Goal: Information Seeking & Learning: Find specific fact

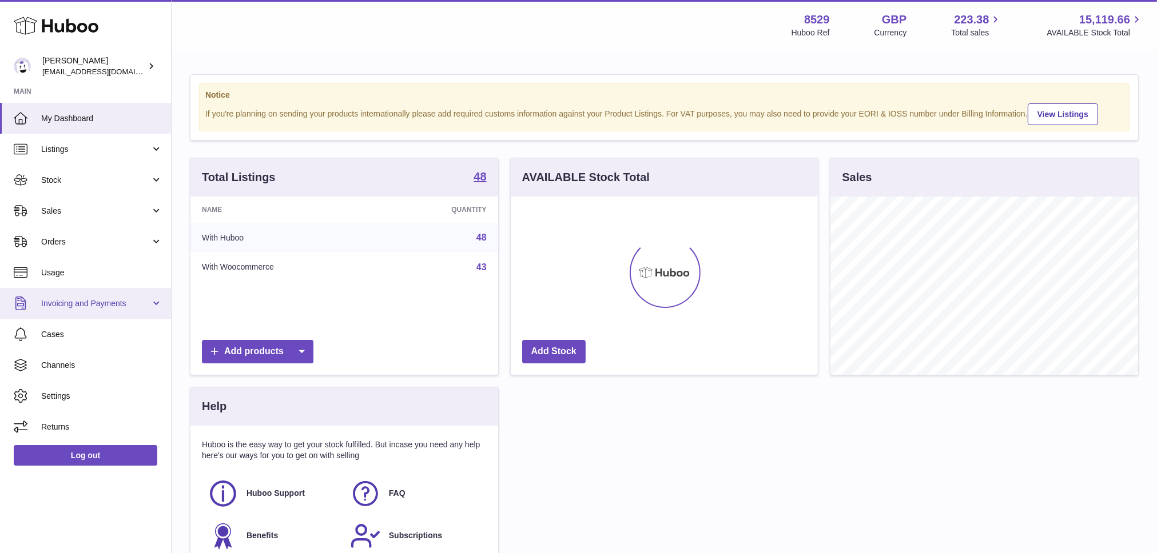
scroll to position [178, 307]
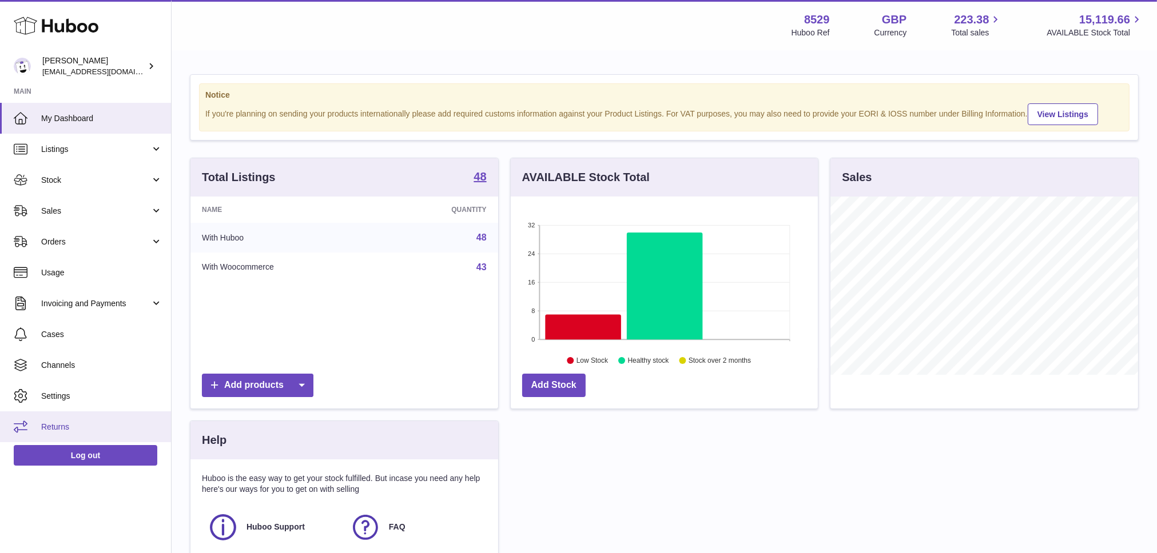
click at [50, 420] on link "Returns" at bounding box center [85, 427] width 171 height 31
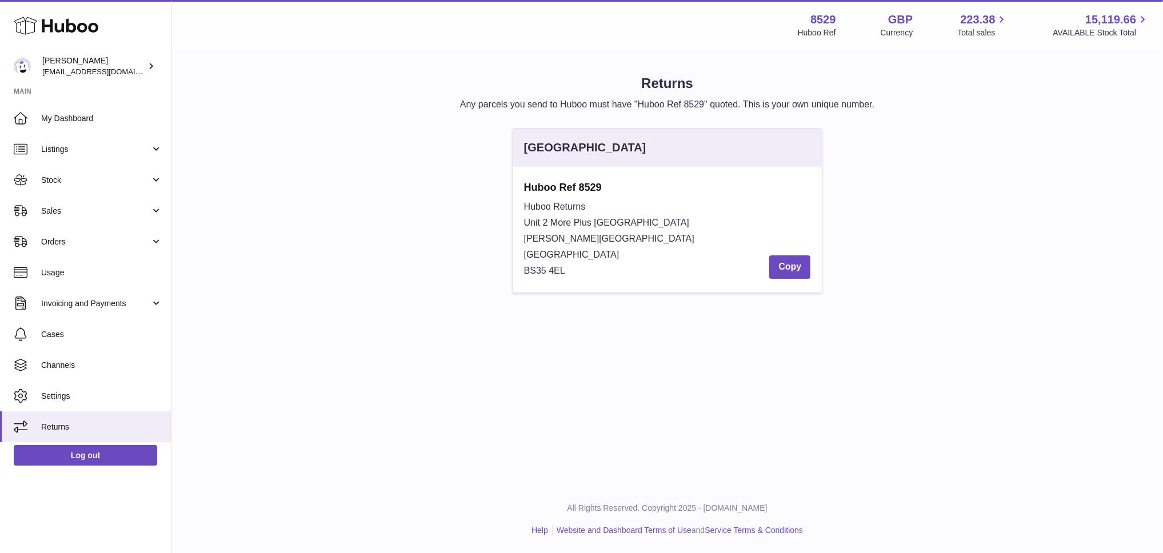
drag, startPoint x: 572, startPoint y: 273, endPoint x: 512, endPoint y: 270, distance: 59.5
click at [513, 270] on div "Huboo Ref 8529 Huboo Returns Unit 2 More [GEOGRAPHIC_DATA][STREET_ADDRESS][PERS…" at bounding box center [668, 230] width 310 height 126
copy span "BS35 4EL"
drag, startPoint x: 610, startPoint y: 192, endPoint x: 524, endPoint y: 190, distance: 85.8
click at [524, 190] on strong "Huboo Ref 8529" at bounding box center [667, 188] width 287 height 14
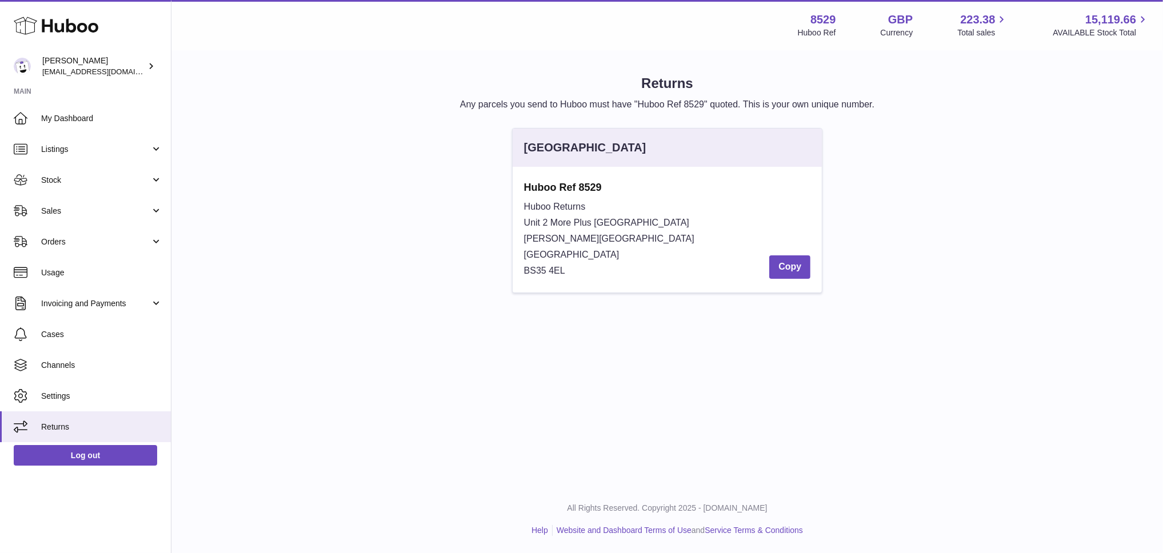
copy strong "Huboo Ref 8529"
drag, startPoint x: 653, startPoint y: 224, endPoint x: 523, endPoint y: 222, distance: 130.4
click at [523, 222] on div "Huboo Ref 8529 Huboo Returns Unit 2 More [GEOGRAPHIC_DATA][STREET_ADDRESS][PERS…" at bounding box center [668, 230] width 310 height 126
copy span "Unit 2 More Plus [GEOGRAPHIC_DATA]"
drag, startPoint x: 576, startPoint y: 238, endPoint x: 520, endPoint y: 241, distance: 56.1
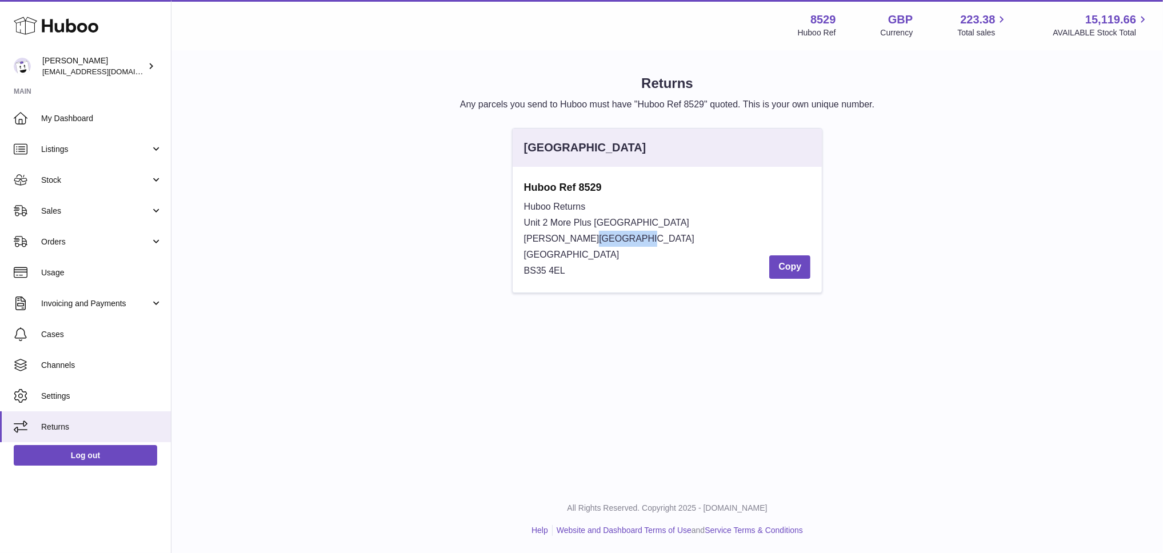
click at [519, 241] on div "Huboo Ref 8529 Huboo Returns Unit 2 More [GEOGRAPHIC_DATA][STREET_ADDRESS][PERS…" at bounding box center [668, 230] width 310 height 126
copy span "[PERSON_NAME][GEOGRAPHIC_DATA]"
drag, startPoint x: 597, startPoint y: 250, endPoint x: 524, endPoint y: 251, distance: 73.8
click at [524, 251] on div "Huboo Returns Unit 2 [GEOGRAPHIC_DATA][STREET_ADDRESS][PERSON_NAME] Copy" at bounding box center [667, 239] width 287 height 80
copy span "[GEOGRAPHIC_DATA]"
